Goal: Task Accomplishment & Management: Manage account settings

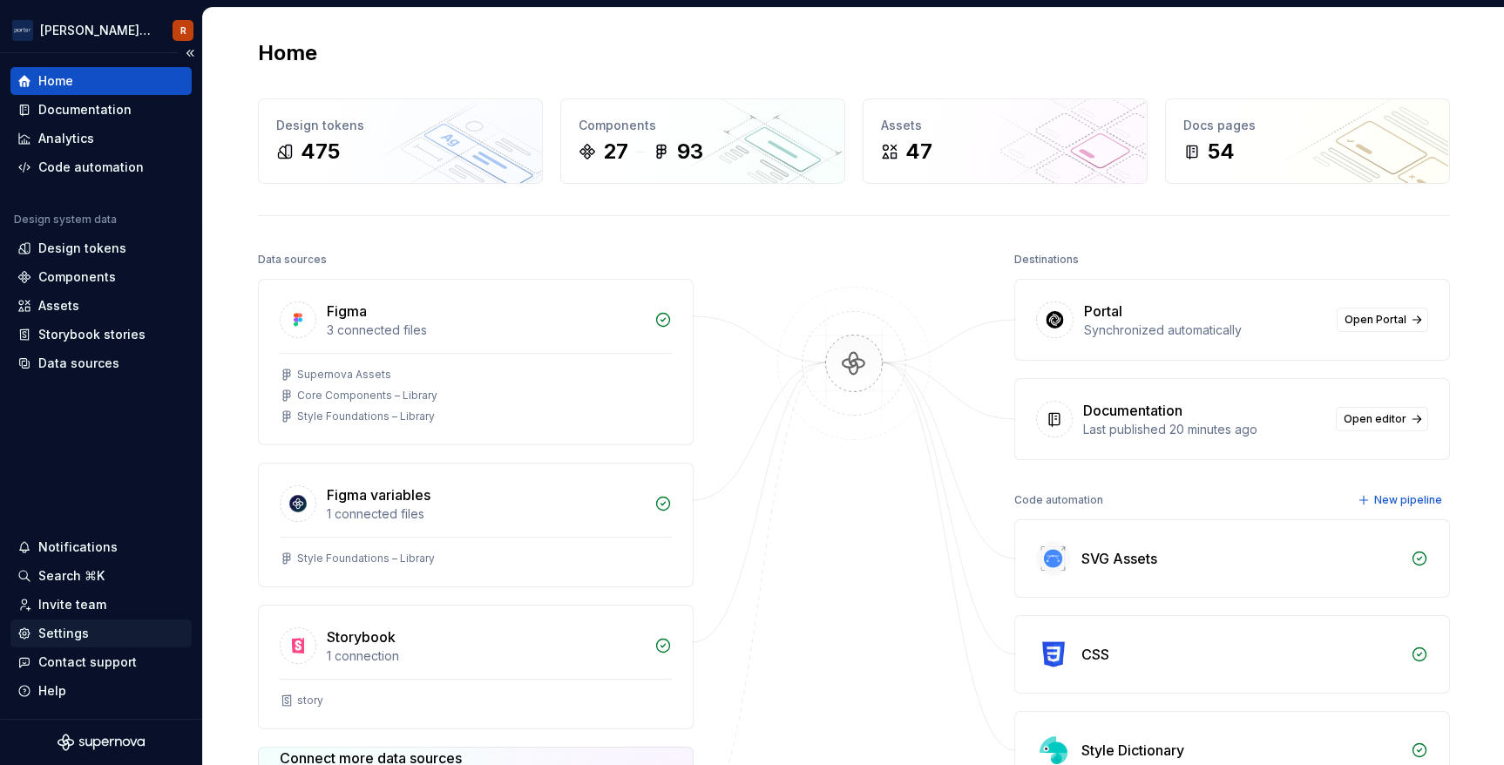
click at [69, 635] on div "Settings" at bounding box center [63, 633] width 51 height 17
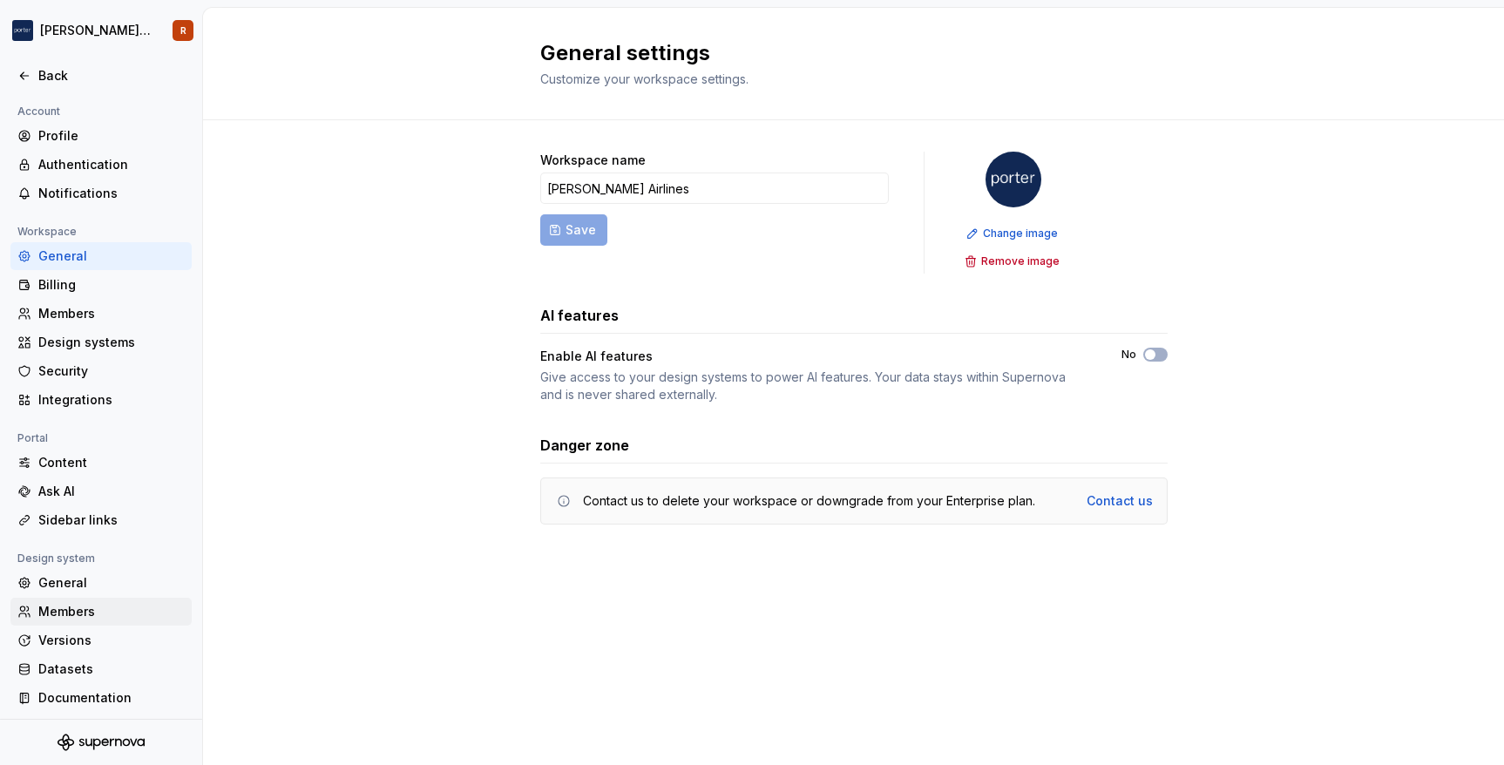
scroll to position [3, 0]
click at [114, 602] on div "Members" at bounding box center [111, 607] width 146 height 17
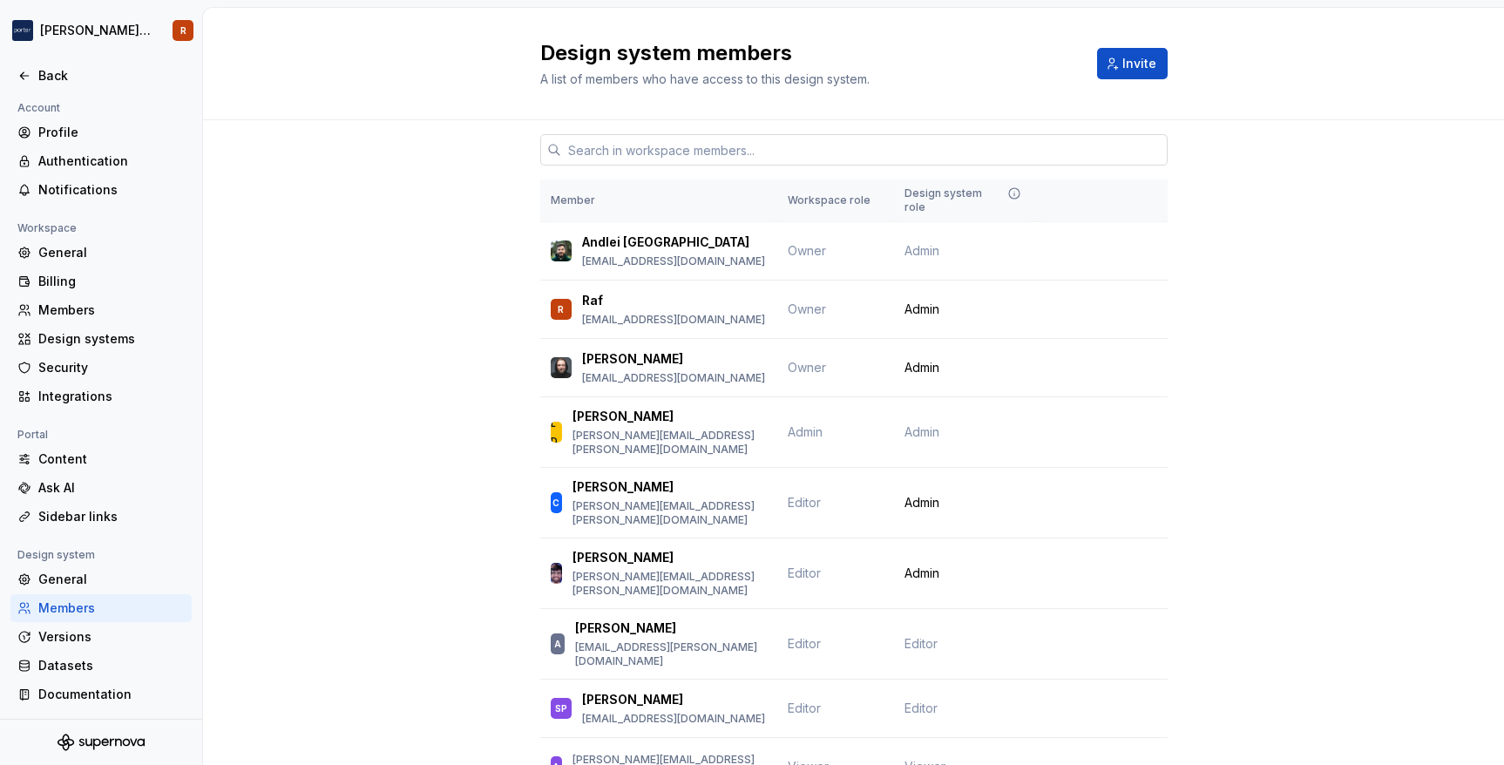
click at [633, 147] on input "text" at bounding box center [864, 149] width 606 height 31
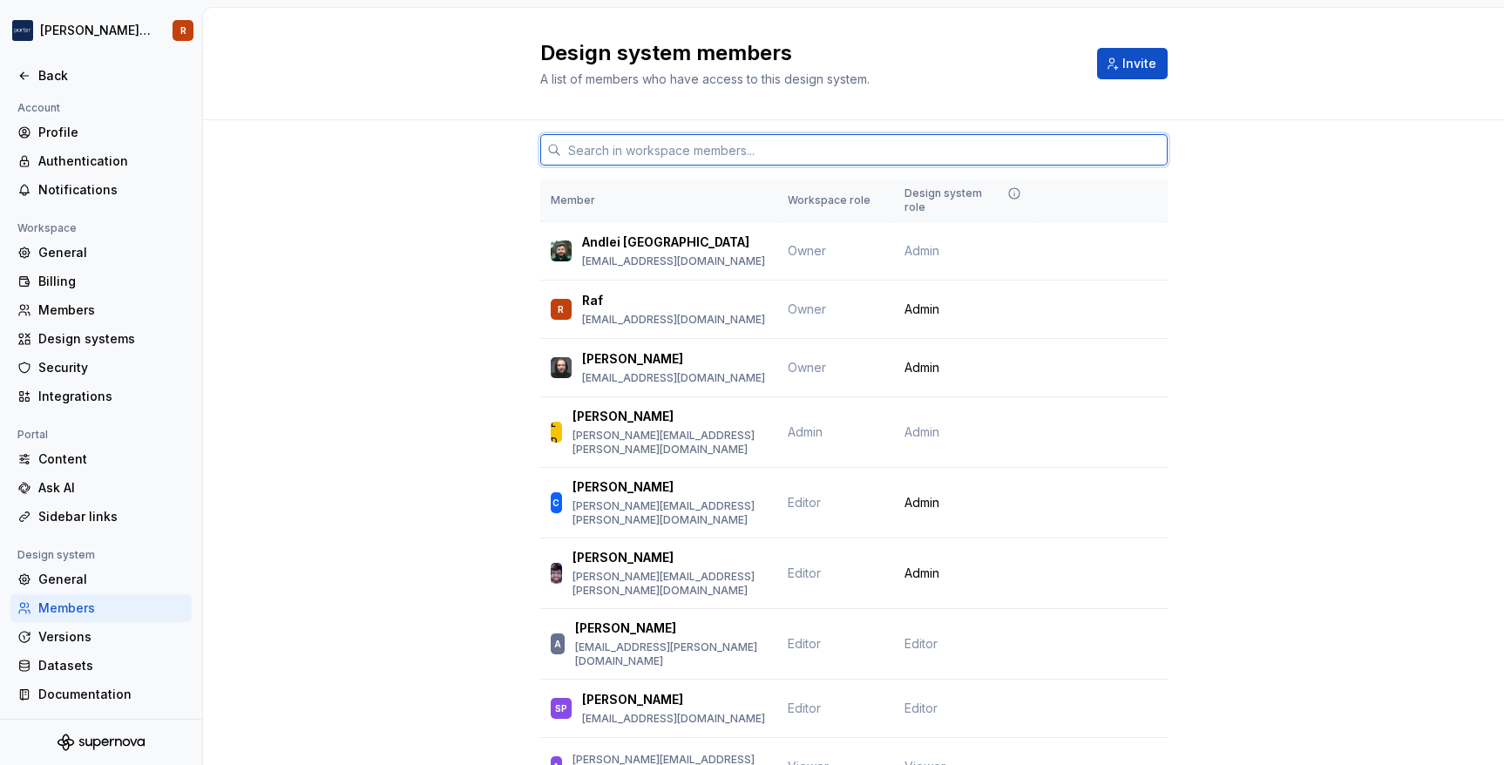
click at [655, 151] on input "text" at bounding box center [864, 149] width 606 height 31
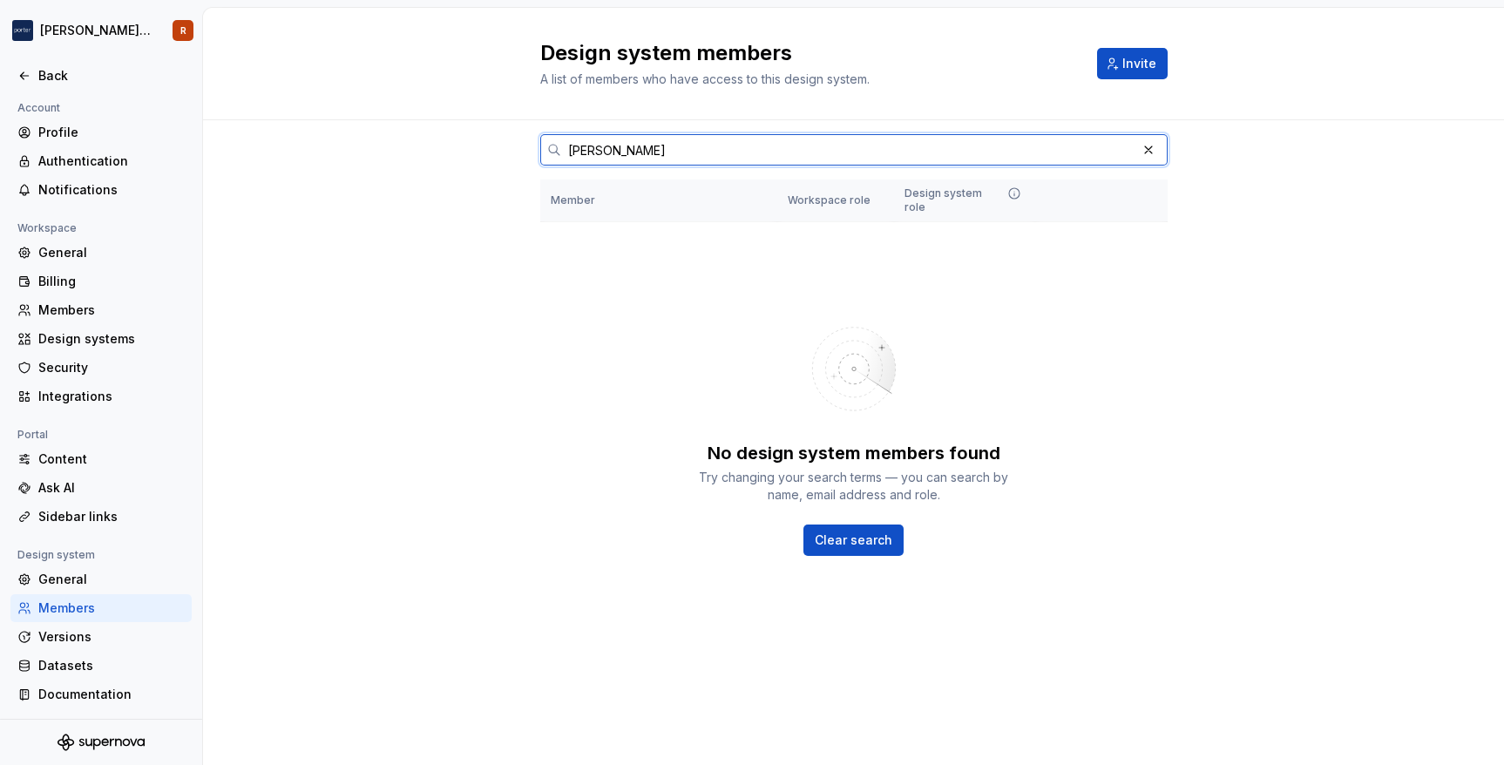
type input "la"
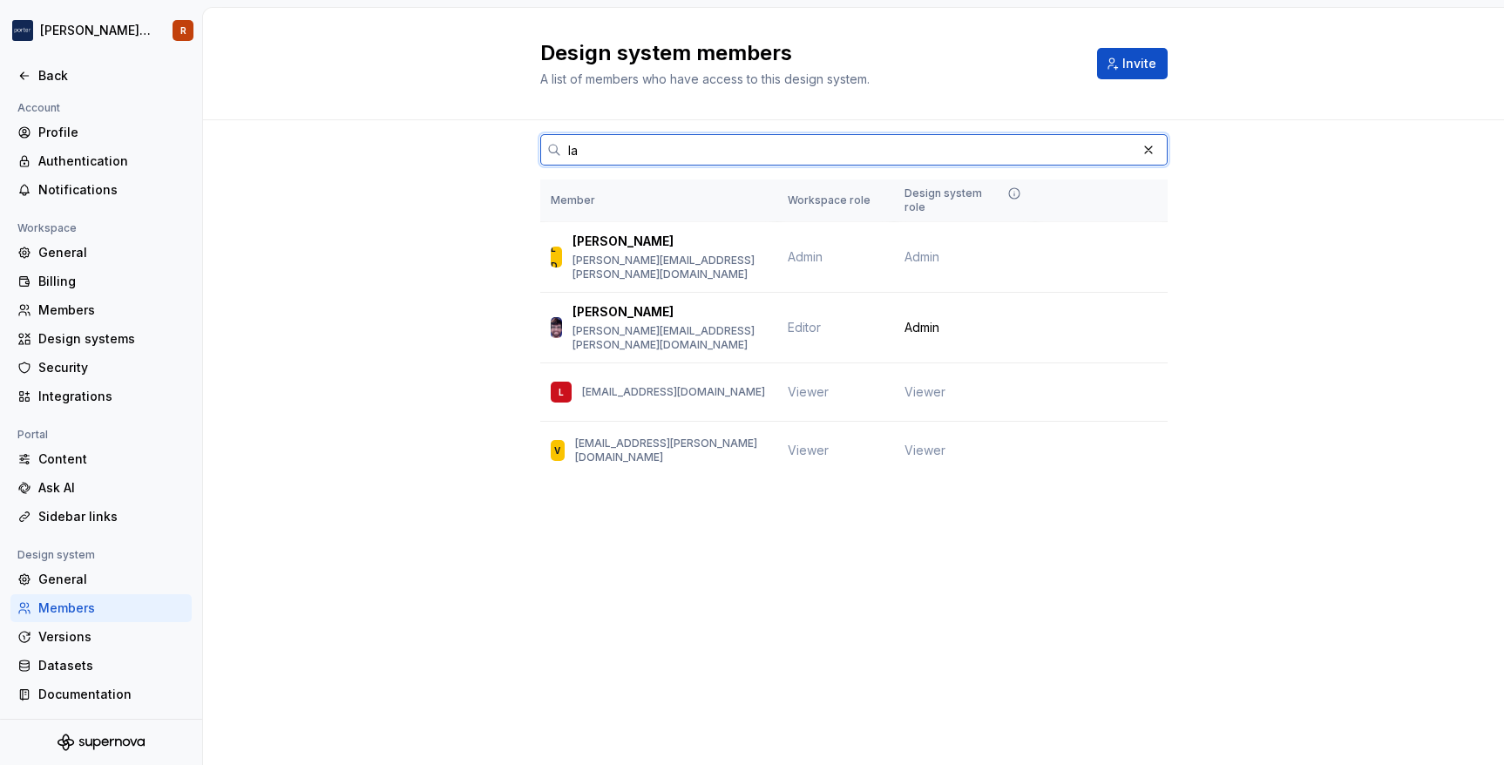
click at [715, 139] on input "la" at bounding box center [848, 149] width 575 height 31
click at [686, 156] on input "la" at bounding box center [848, 149] width 575 height 31
type input "l"
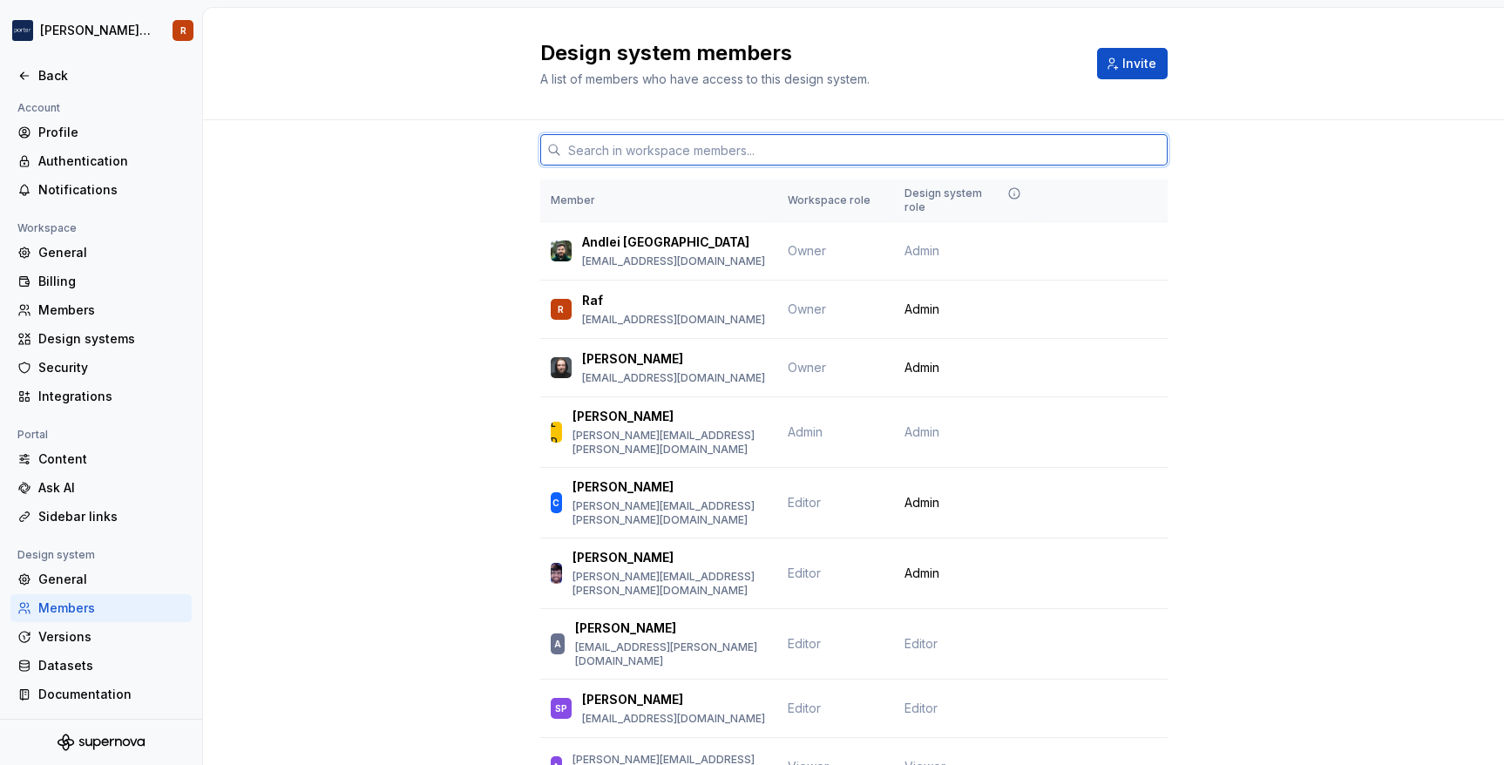
type input "a"
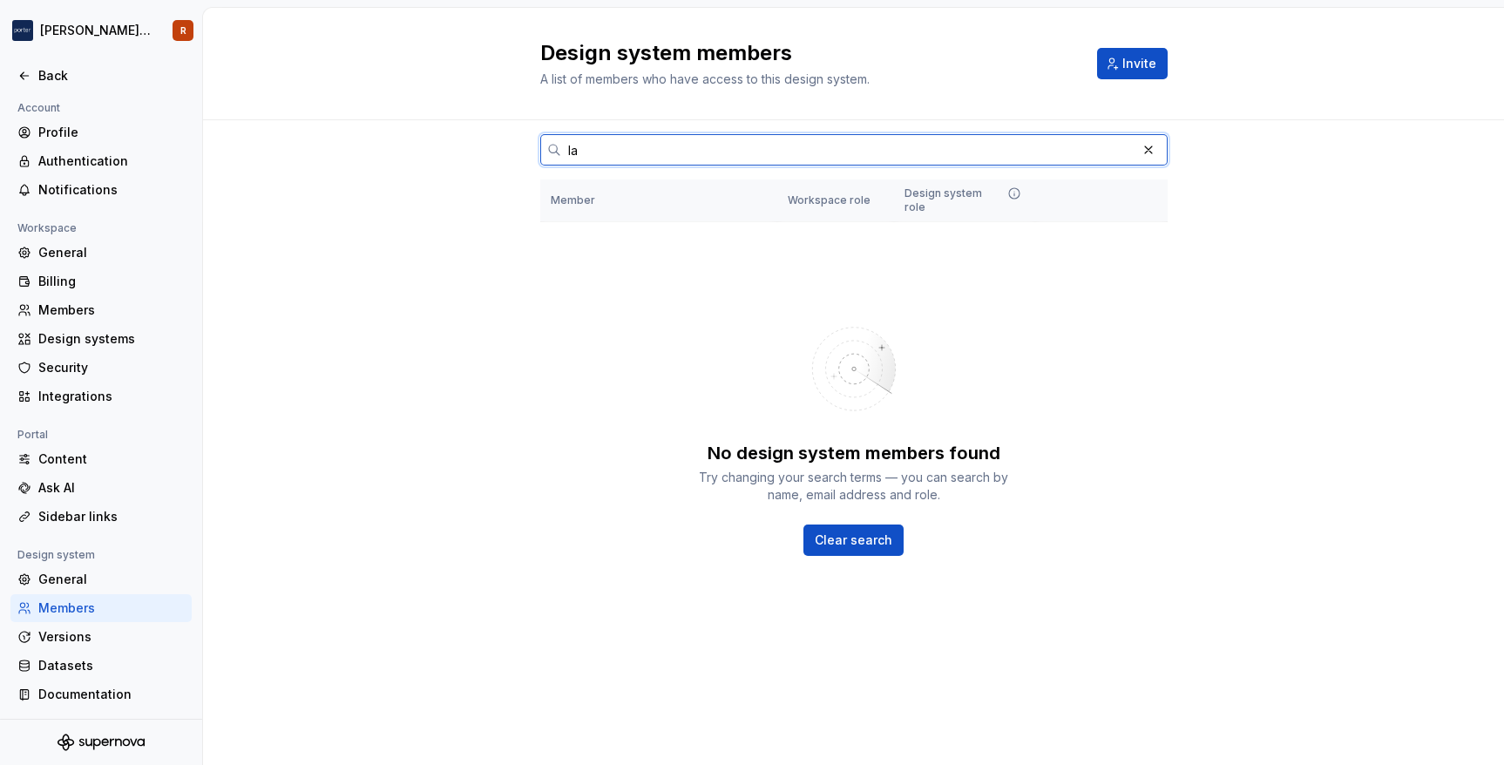
type input "l"
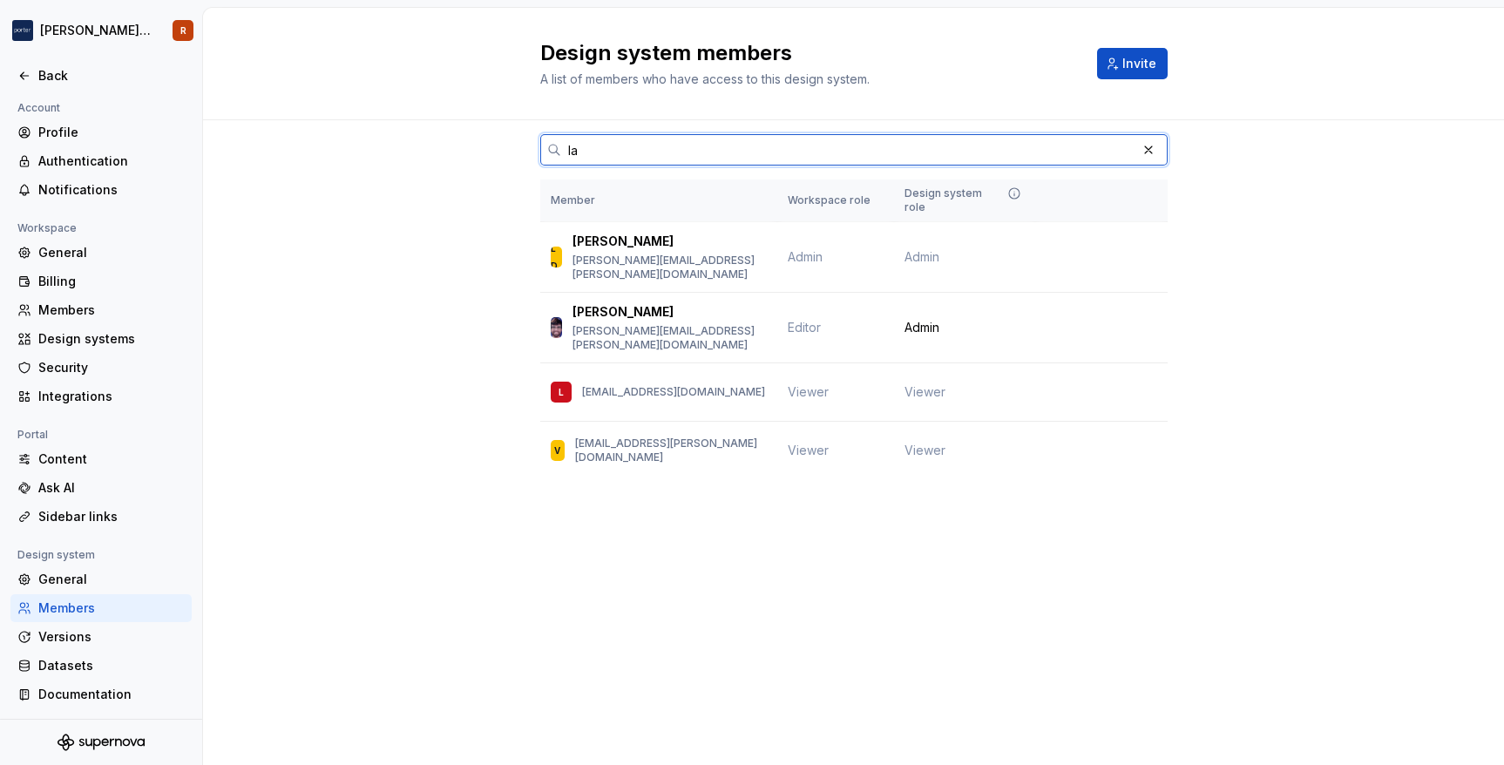
type input "l"
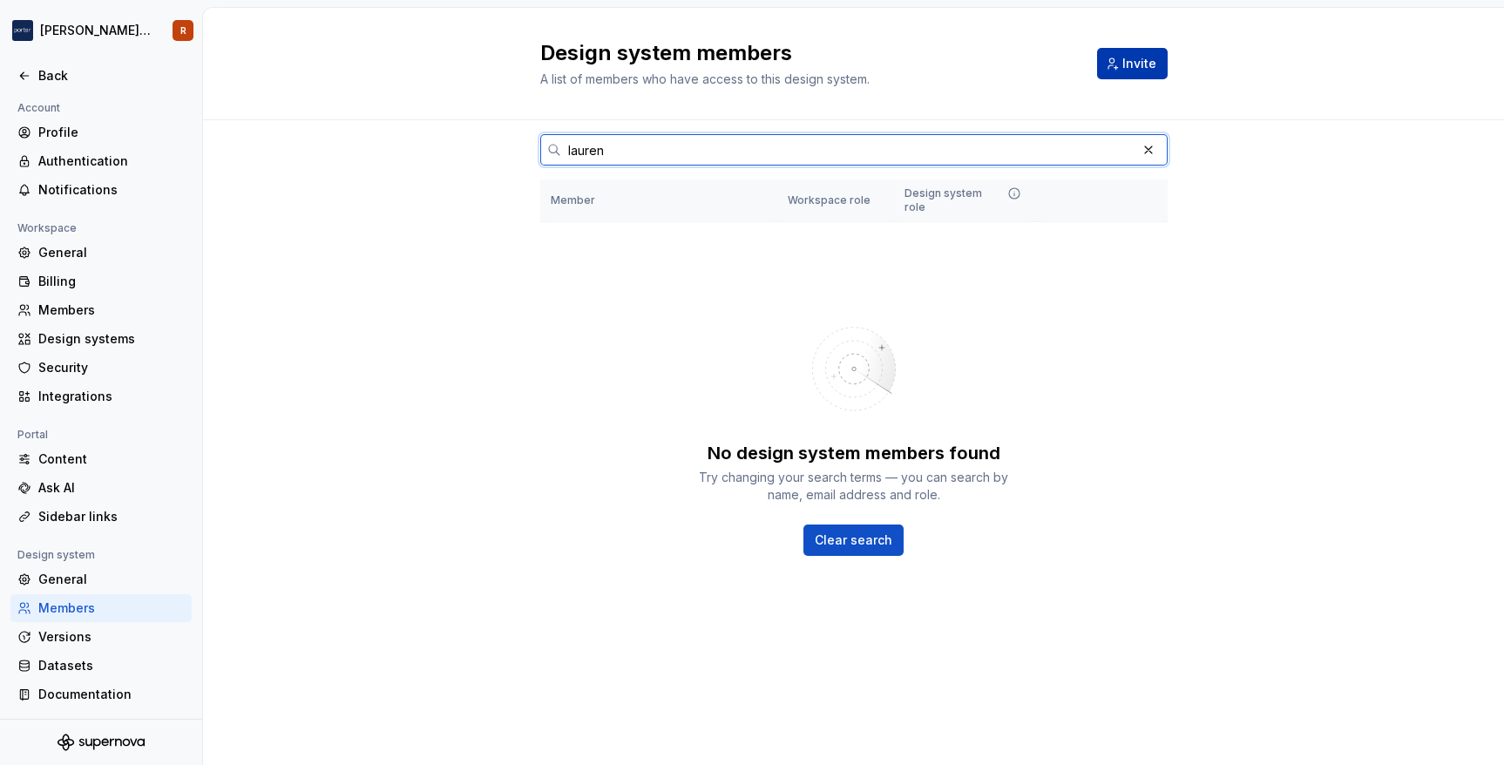
type input "lauren"
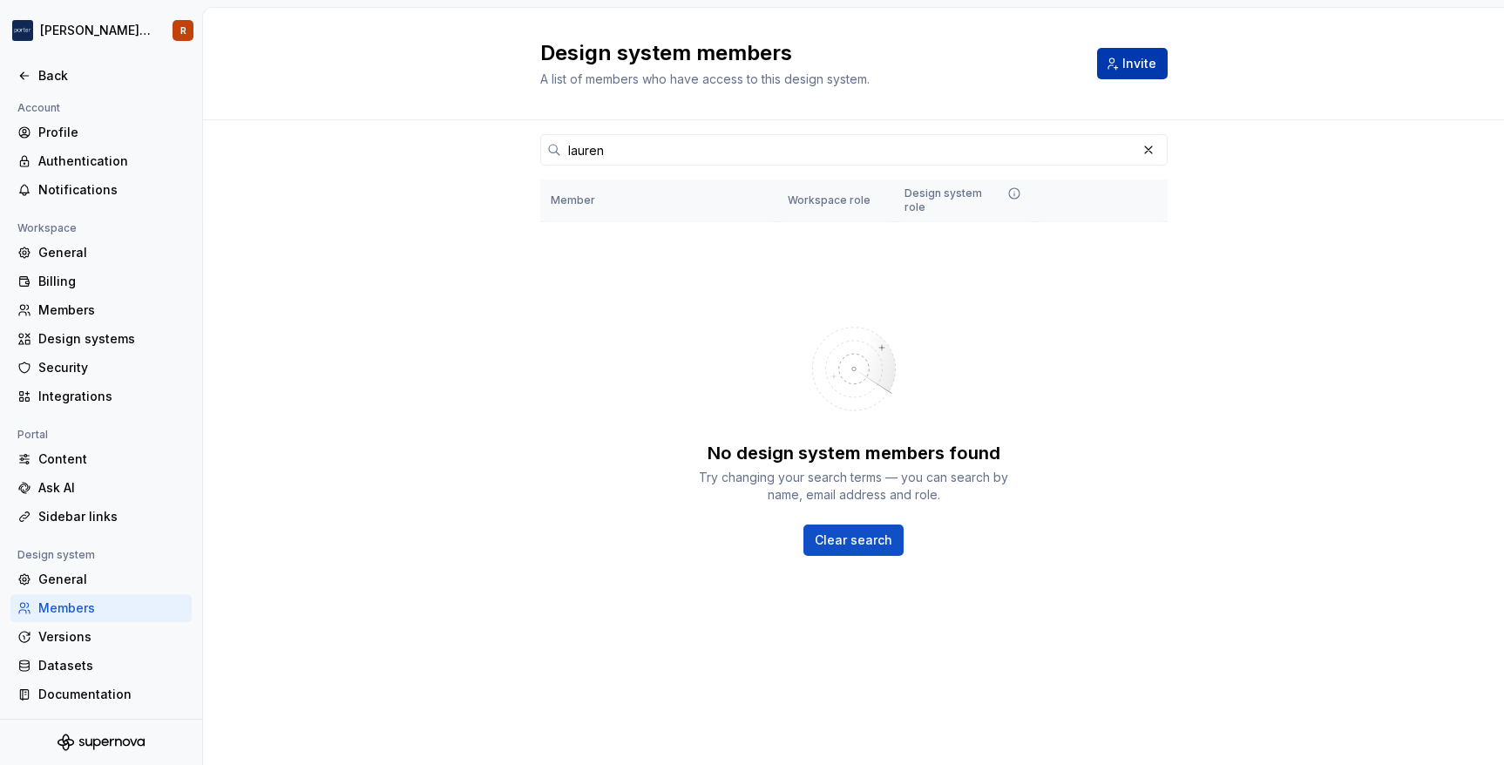
click at [1158, 62] on button "Invite" at bounding box center [1132, 63] width 71 height 31
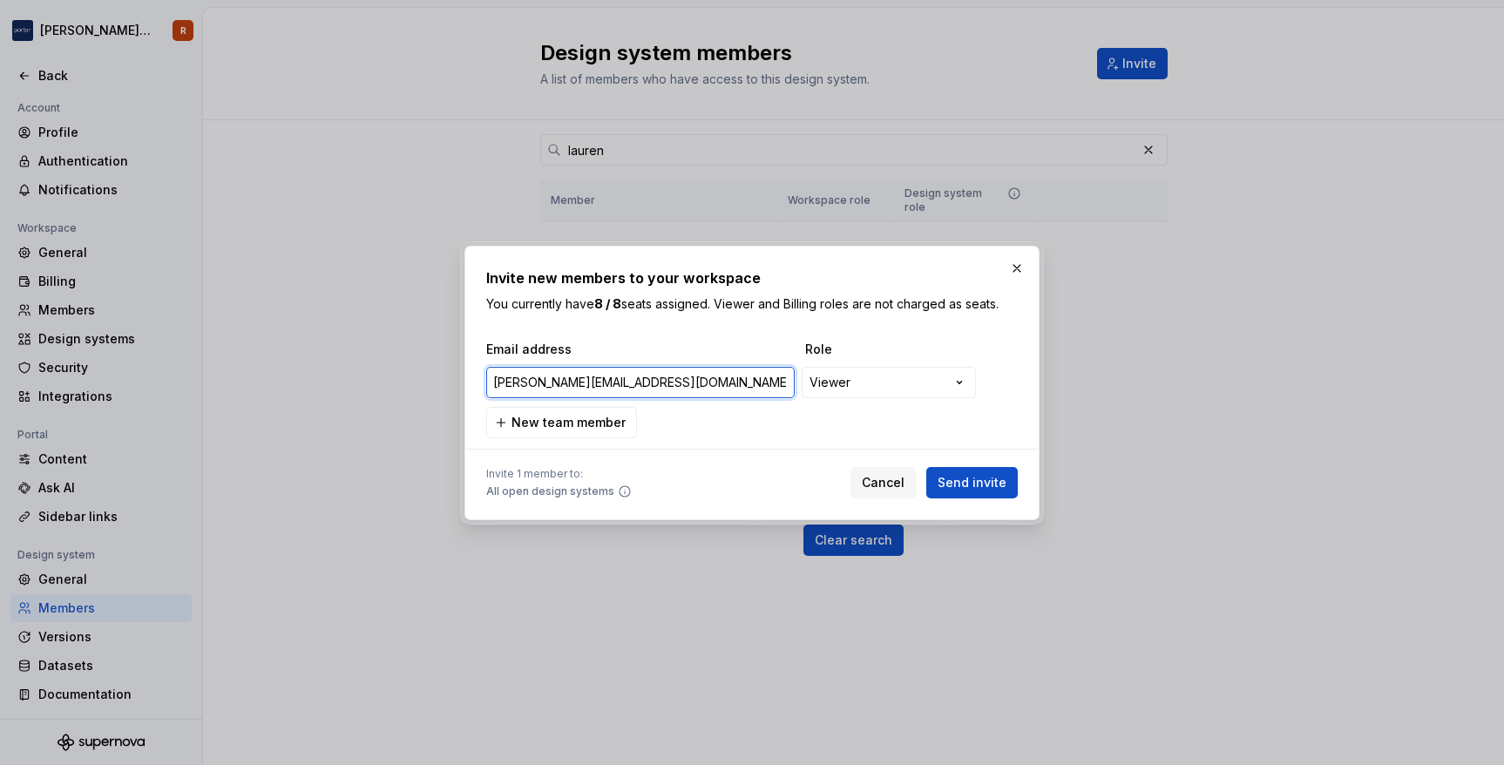
type input "[PERSON_NAME][EMAIL_ADDRESS][DOMAIN_NAME]"
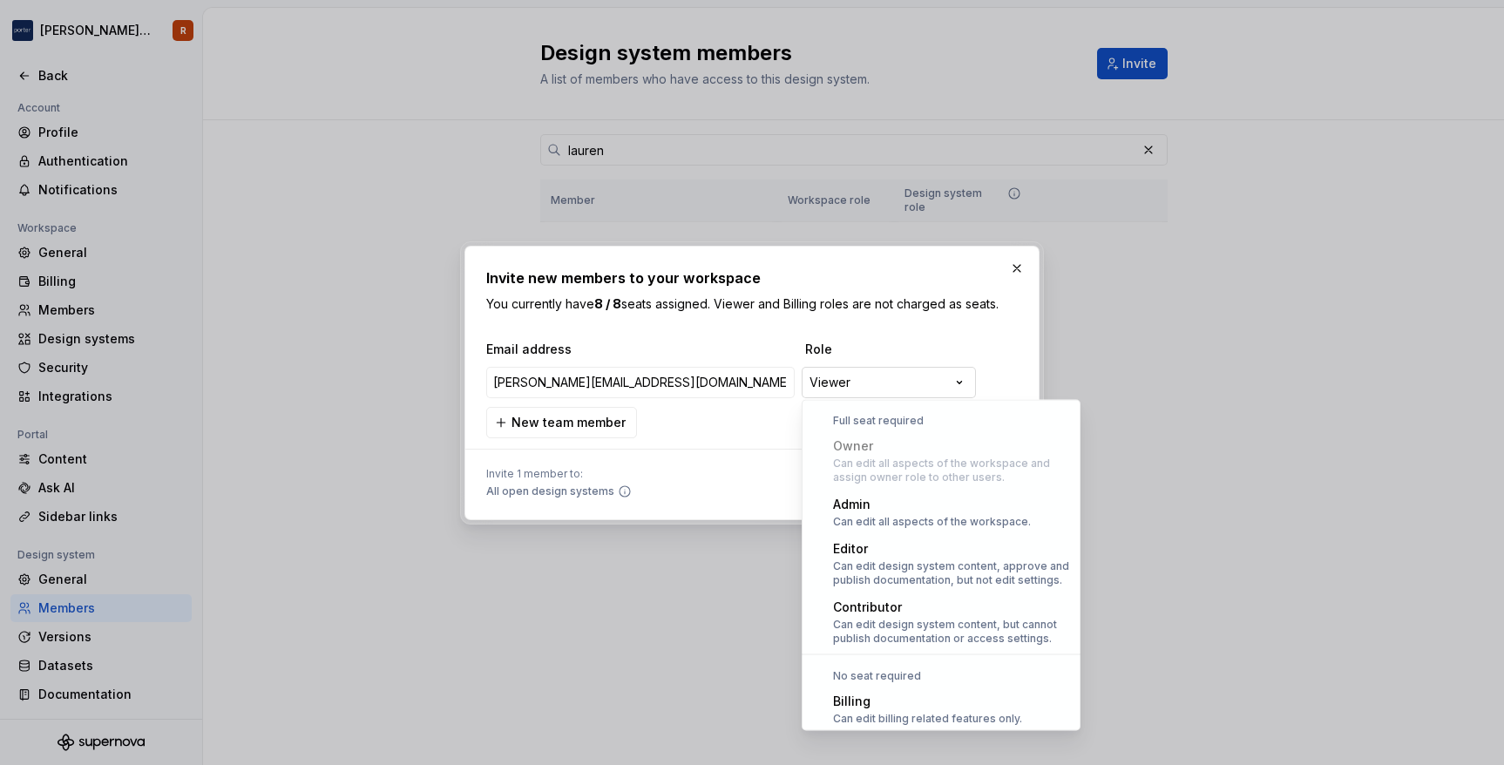
click at [874, 380] on div "**********" at bounding box center [752, 382] width 1504 height 765
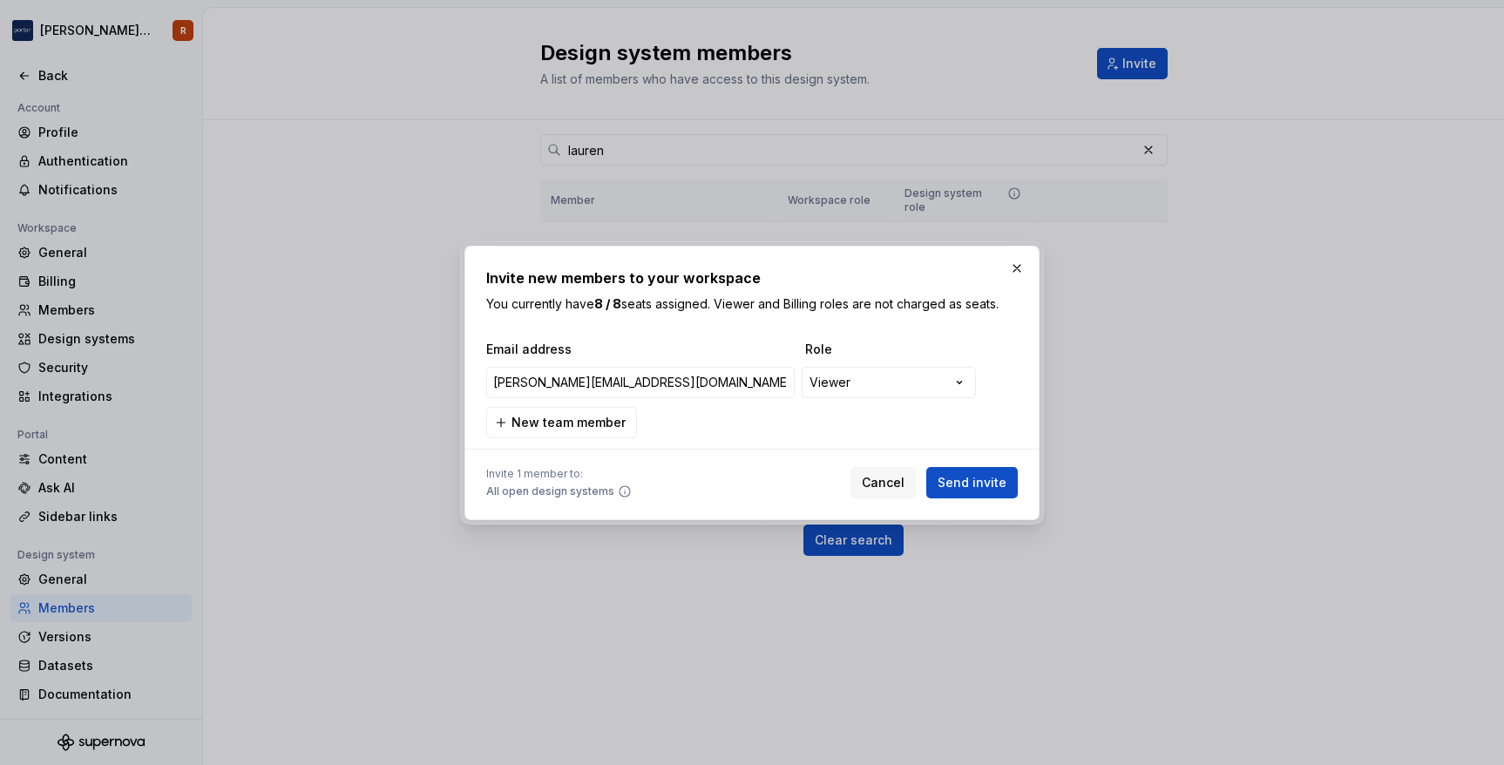
click at [727, 436] on div "**********" at bounding box center [752, 382] width 1504 height 765
click at [683, 383] on input "[PERSON_NAME][EMAIL_ADDRESS][DOMAIN_NAME]" at bounding box center [640, 382] width 308 height 31
click at [982, 490] on button "Send invite" at bounding box center [971, 482] width 91 height 31
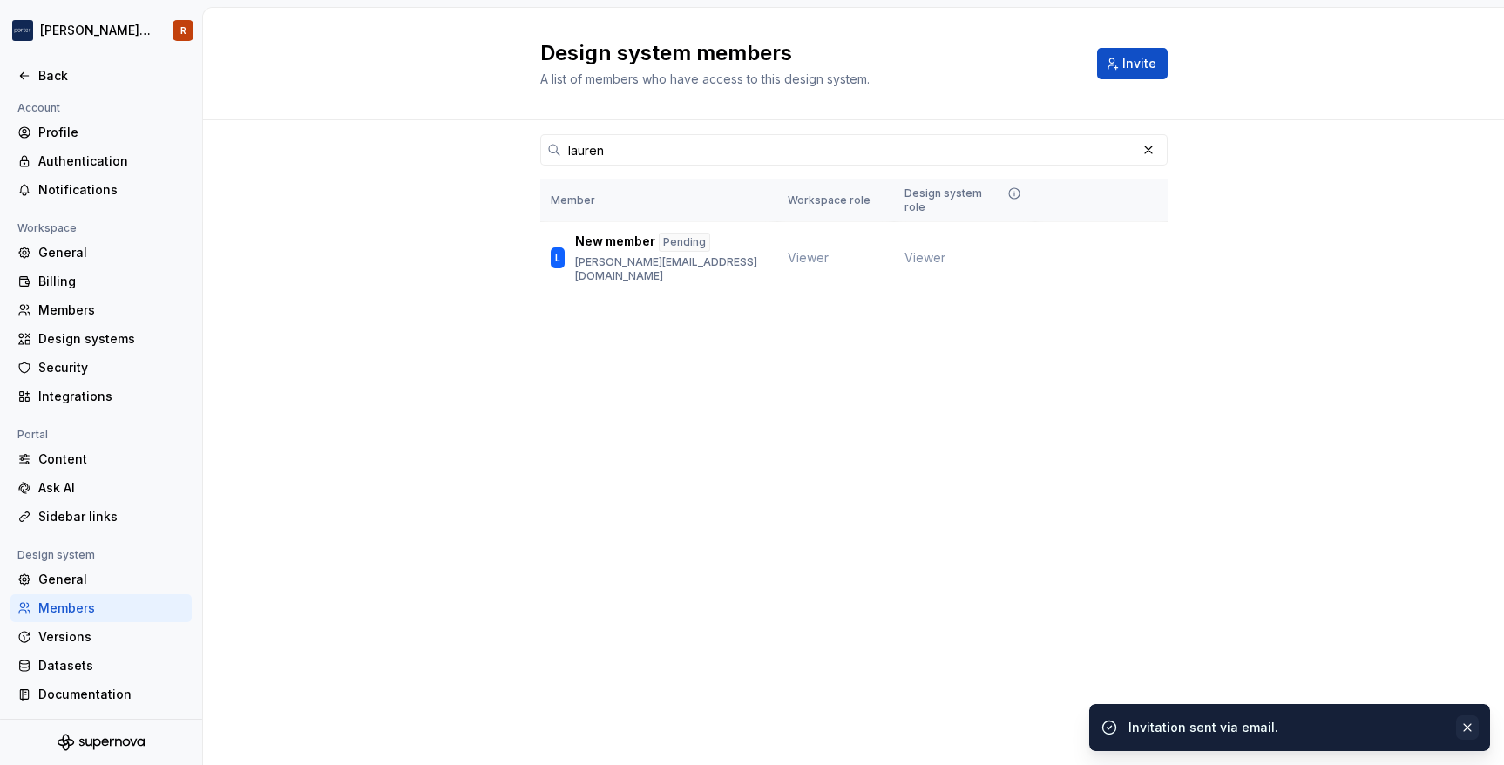
click at [1464, 727] on button "button" at bounding box center [1467, 727] width 23 height 24
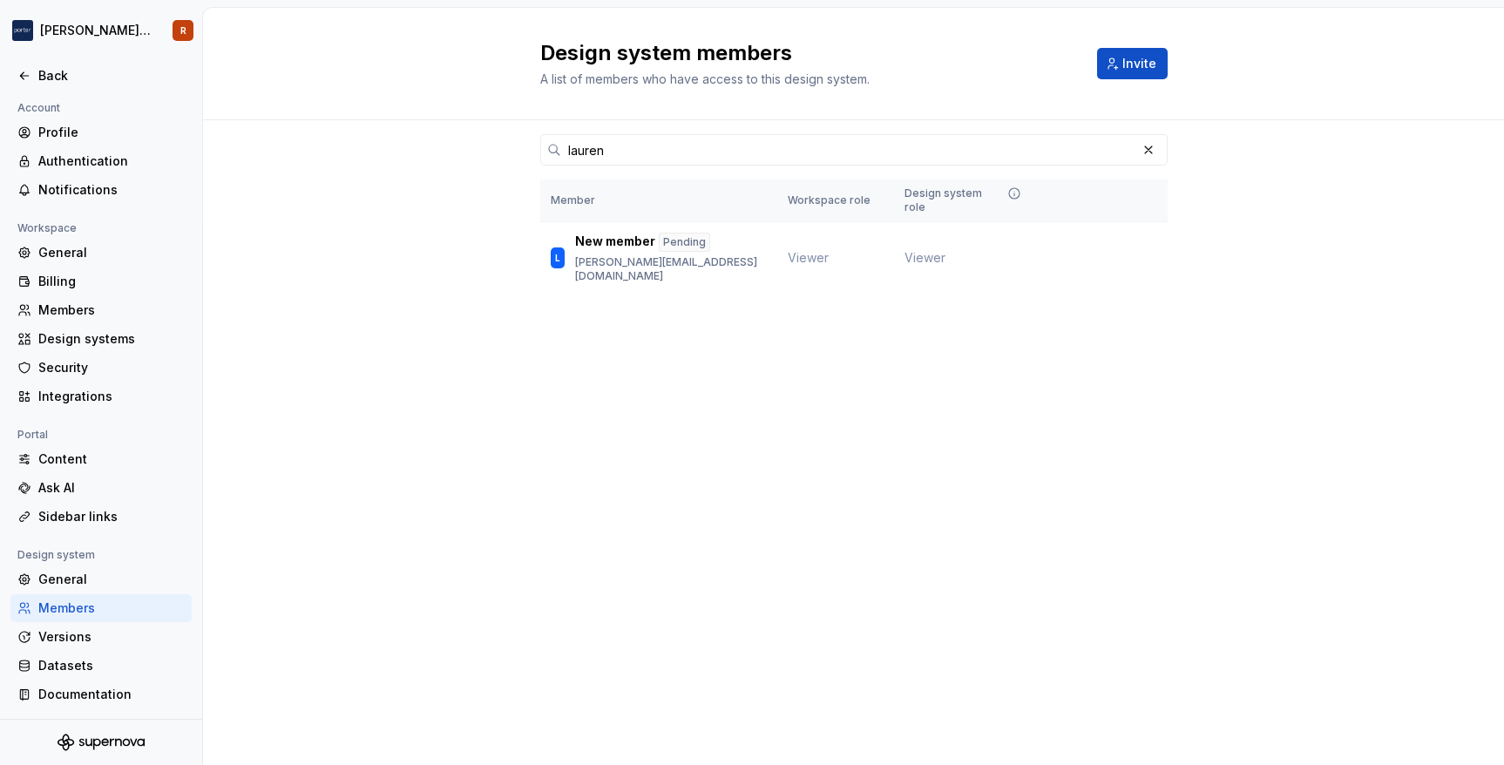
click at [979, 622] on div "Design system members A list of members who have access to this design system. …" at bounding box center [853, 386] width 1301 height 757
click at [491, 485] on div "Design system members A list of members who have access to this design system. …" at bounding box center [853, 386] width 1301 height 757
click at [929, 462] on div "Design system members A list of members who have access to this design system. …" at bounding box center [853, 386] width 1301 height 757
click at [730, 543] on div "Design system members A list of members who have access to this design system. …" at bounding box center [853, 386] width 1301 height 757
